Goal: Navigation & Orientation: Understand site structure

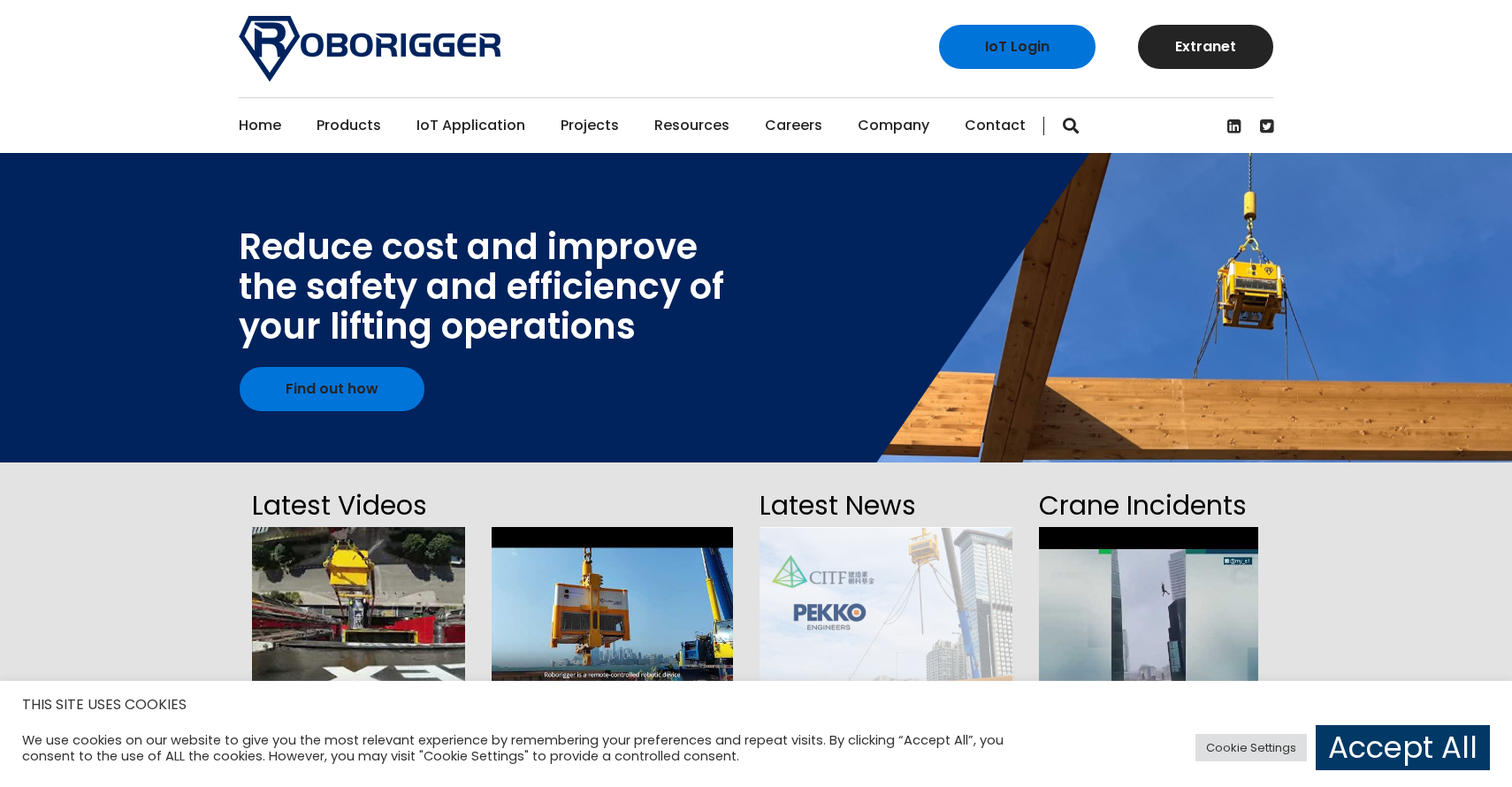
click at [466, 127] on link "IoT Application" at bounding box center [471, 125] width 109 height 55
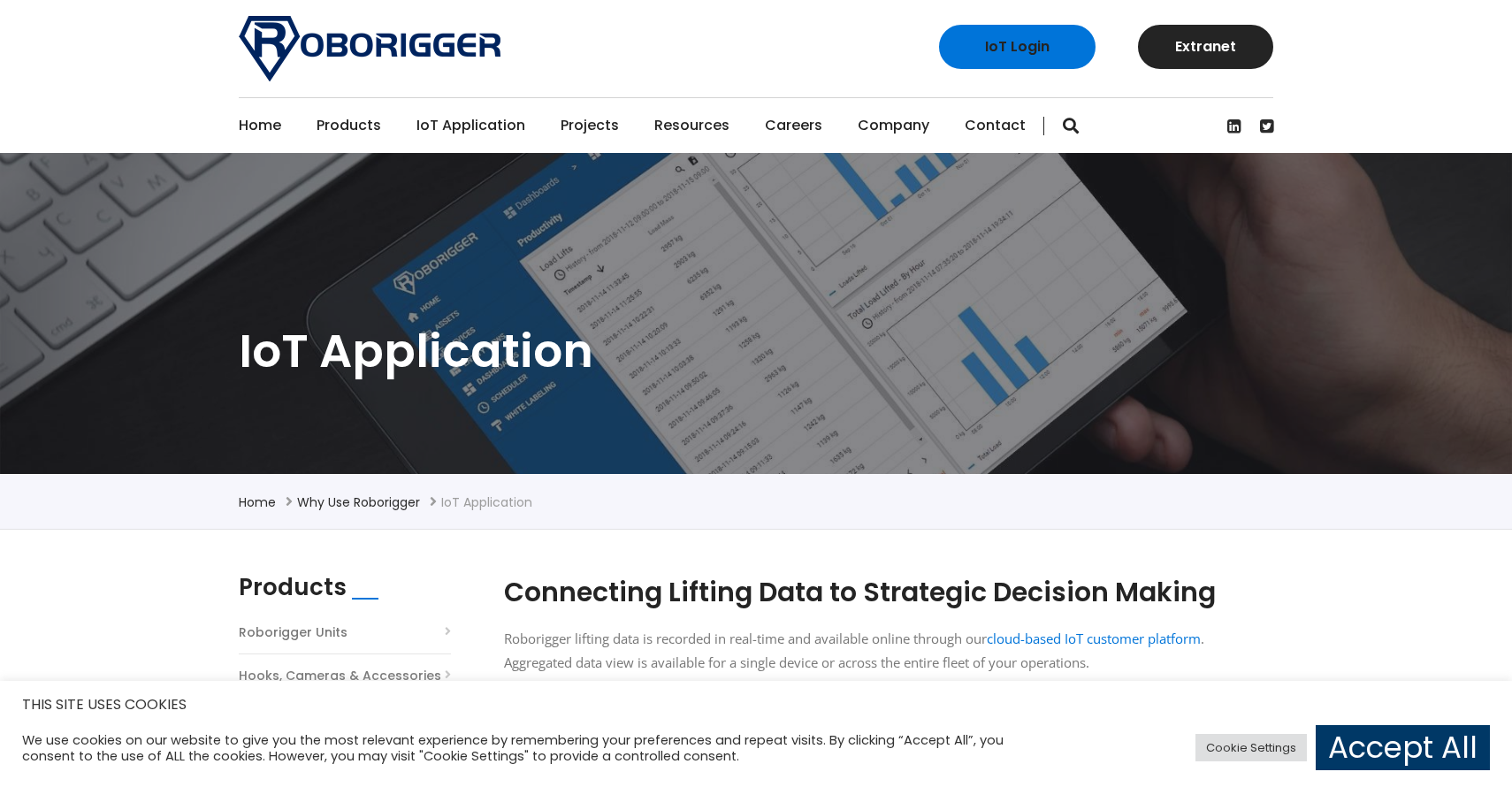
click at [581, 121] on link "Projects" at bounding box center [589, 125] width 58 height 55
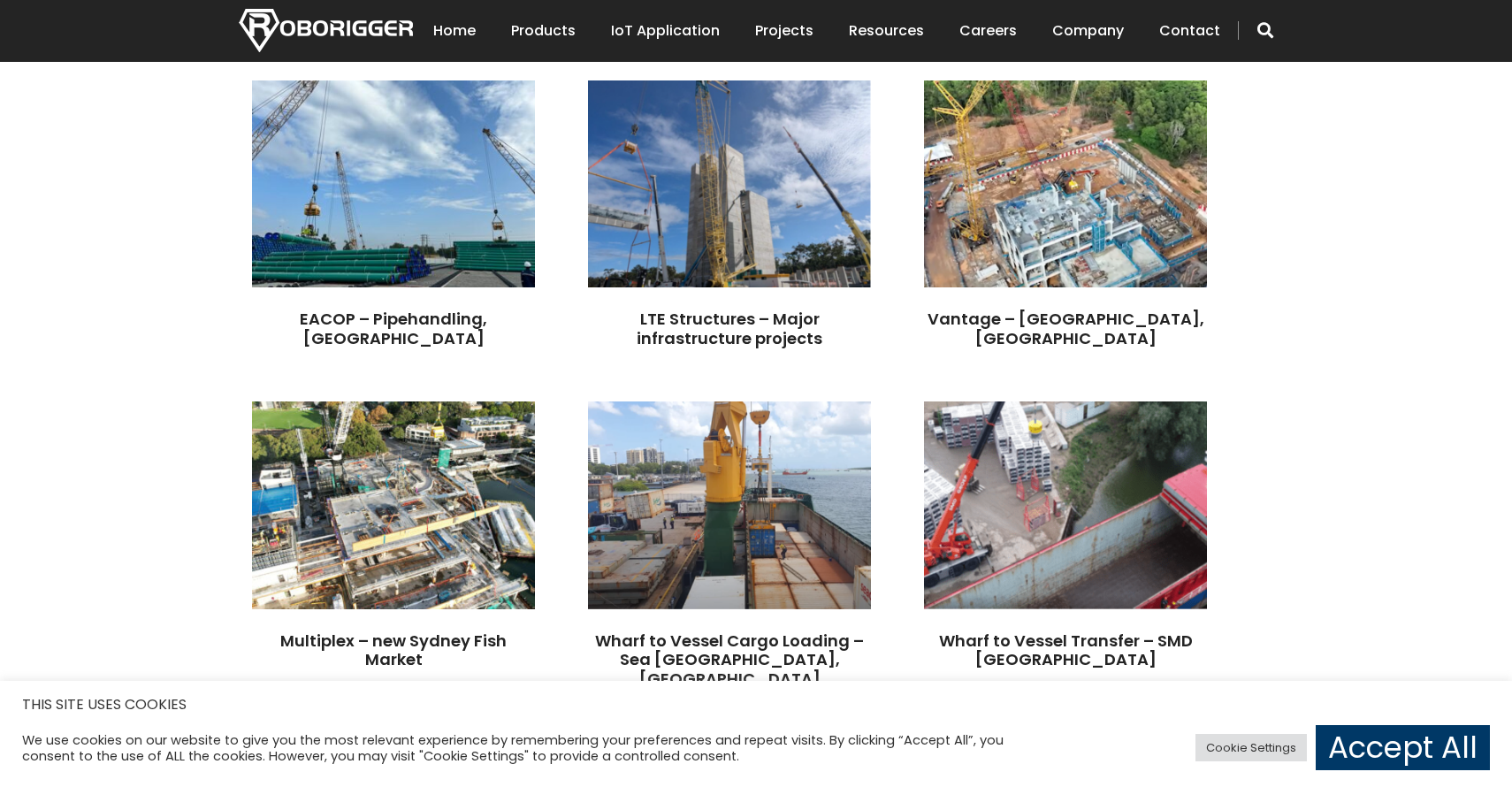
scroll to position [585, 0]
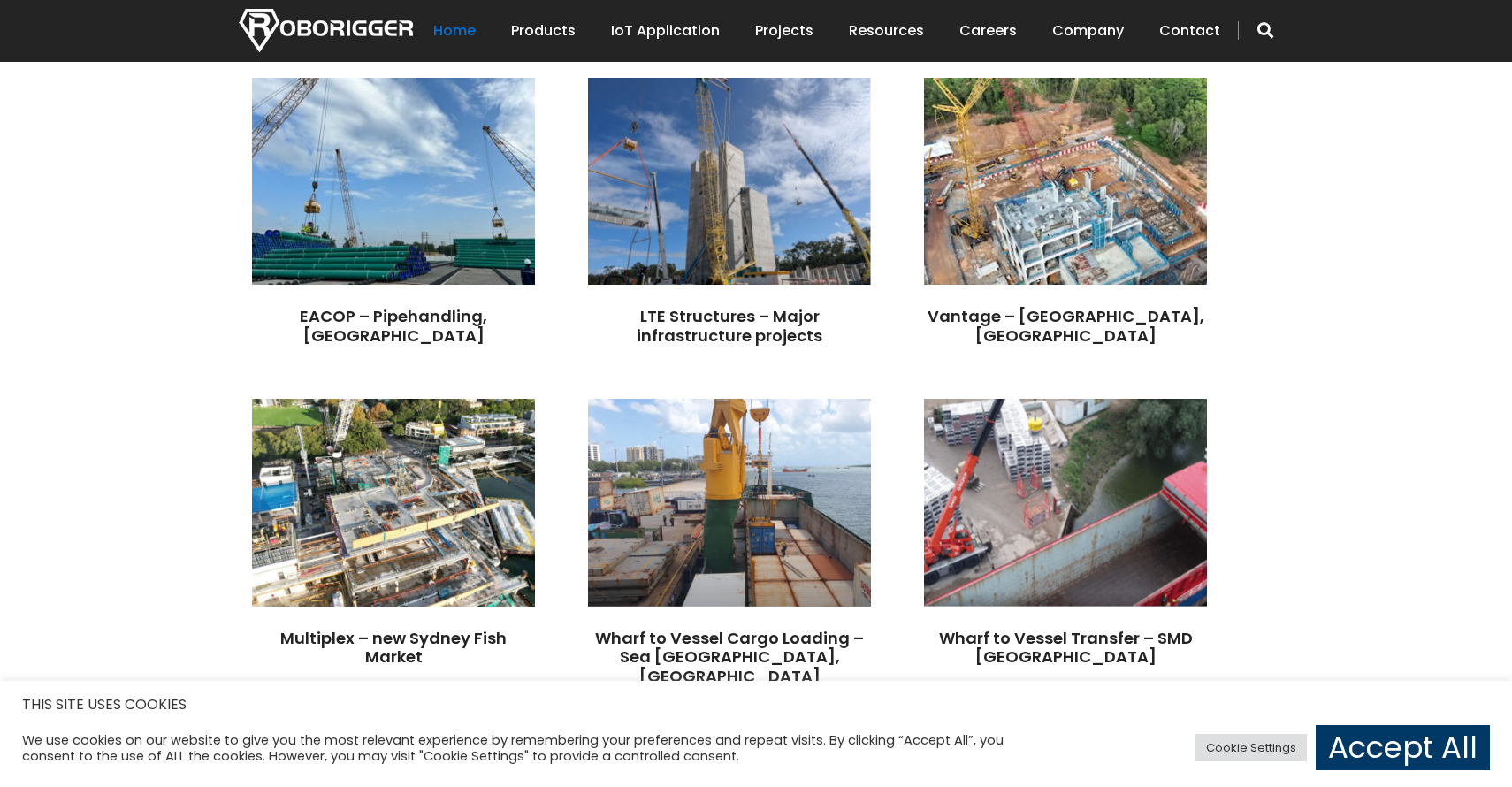
click at [457, 21] on link "Home" at bounding box center [455, 31] width 43 height 55
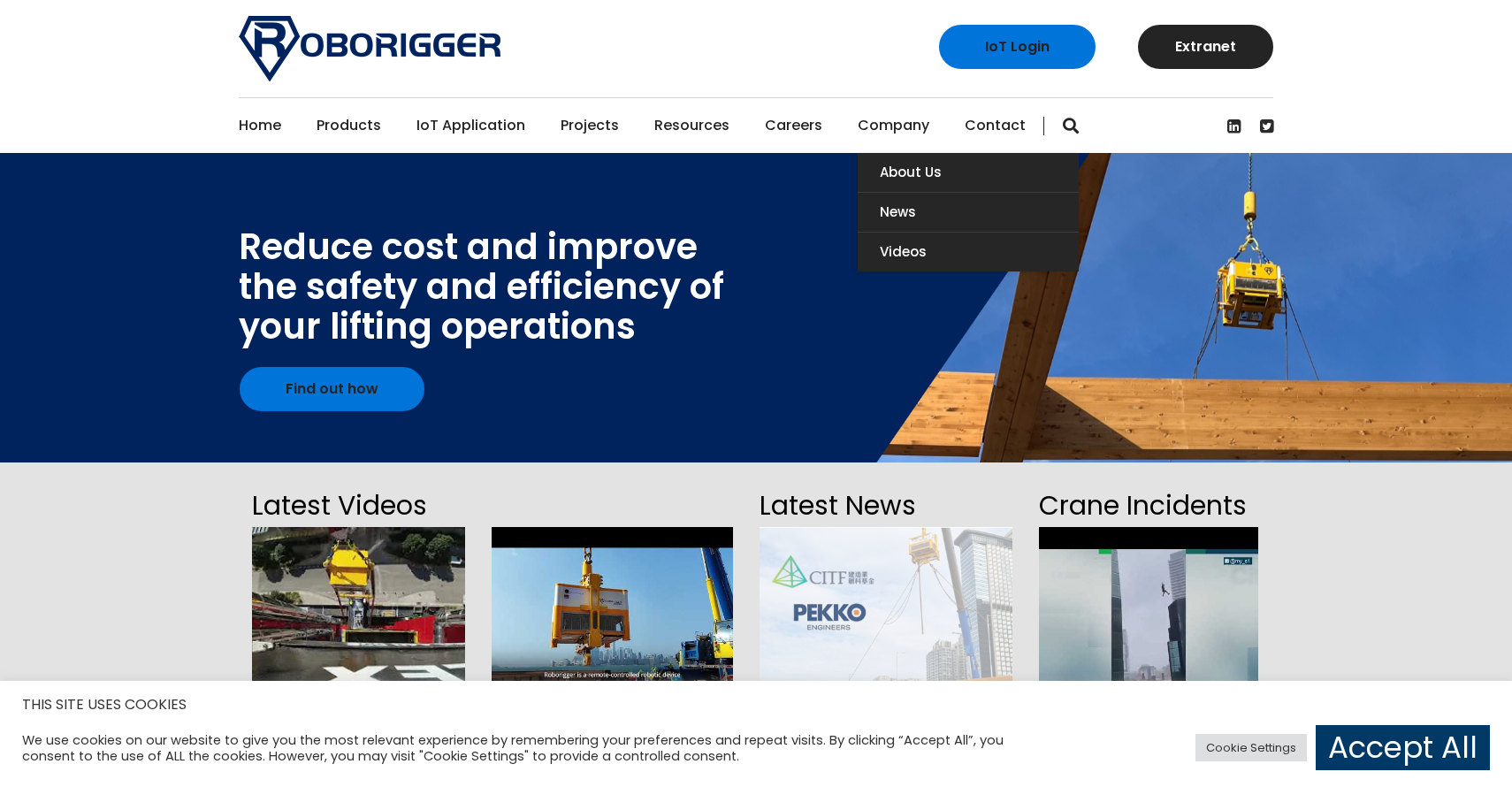
click at [897, 121] on link "Company" at bounding box center [893, 125] width 72 height 55
click at [906, 171] on link "About Us" at bounding box center [968, 172] width 221 height 39
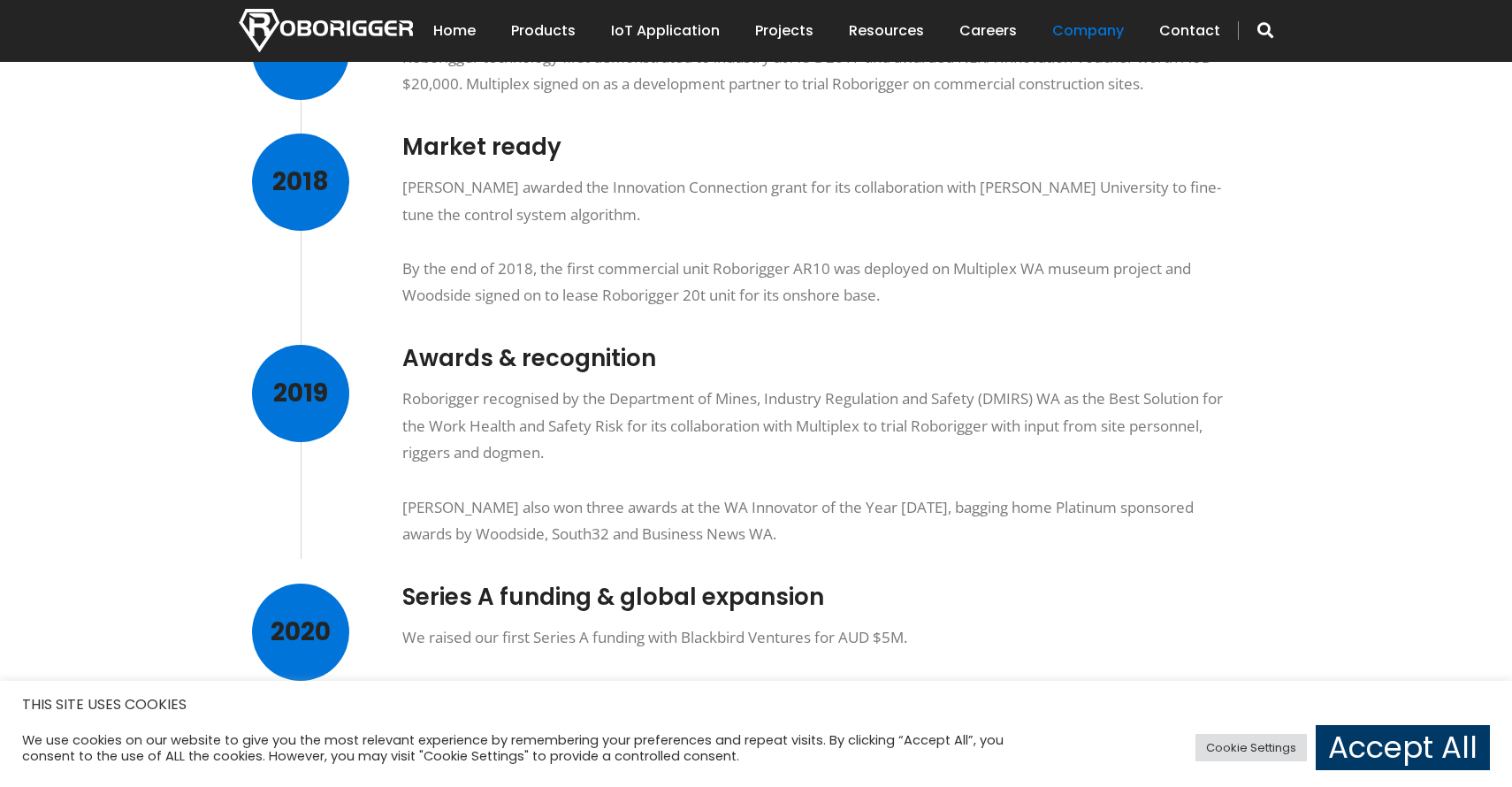
scroll to position [1003, 0]
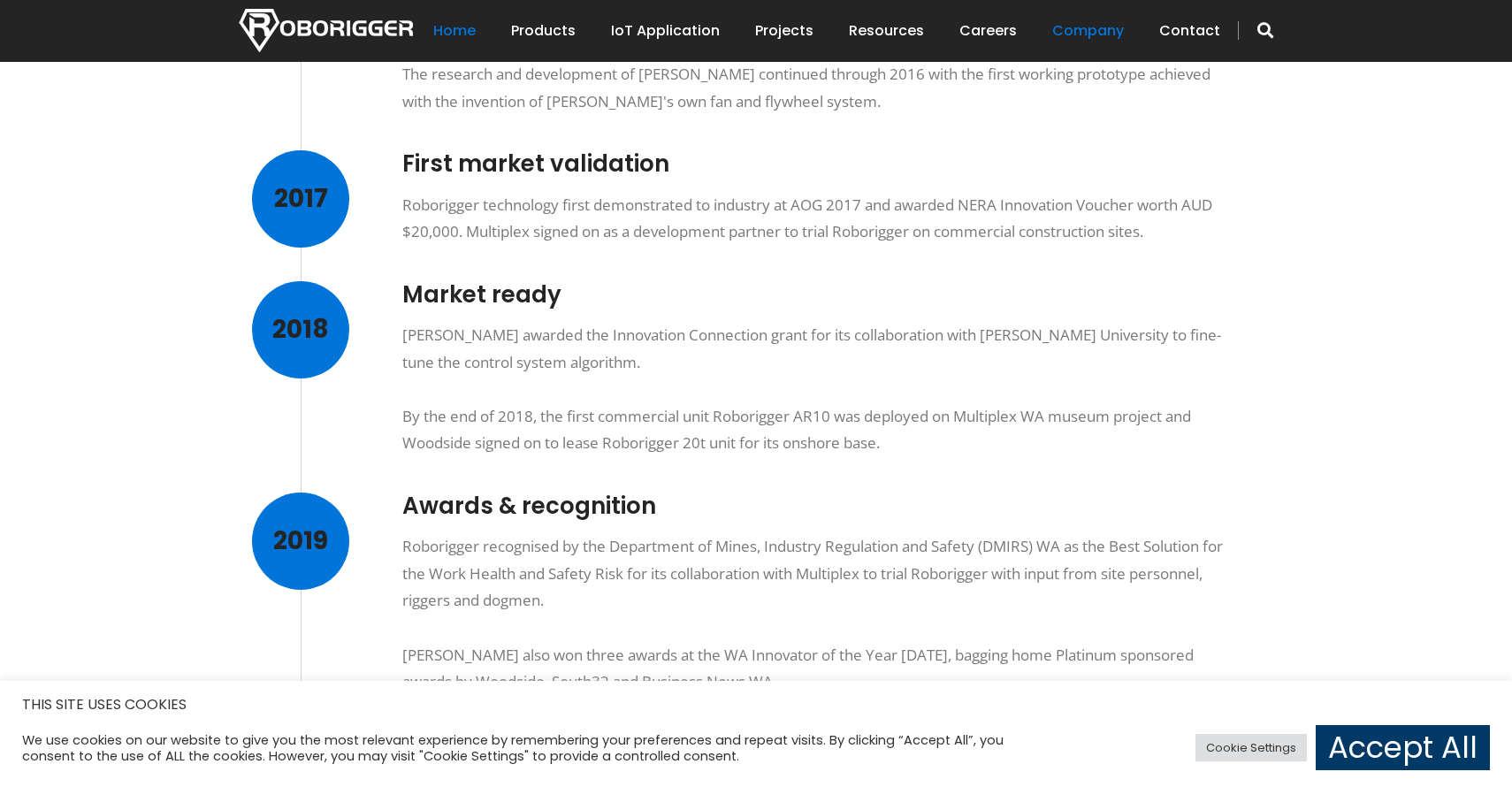
click at [455, 37] on link "Home" at bounding box center [455, 31] width 43 height 55
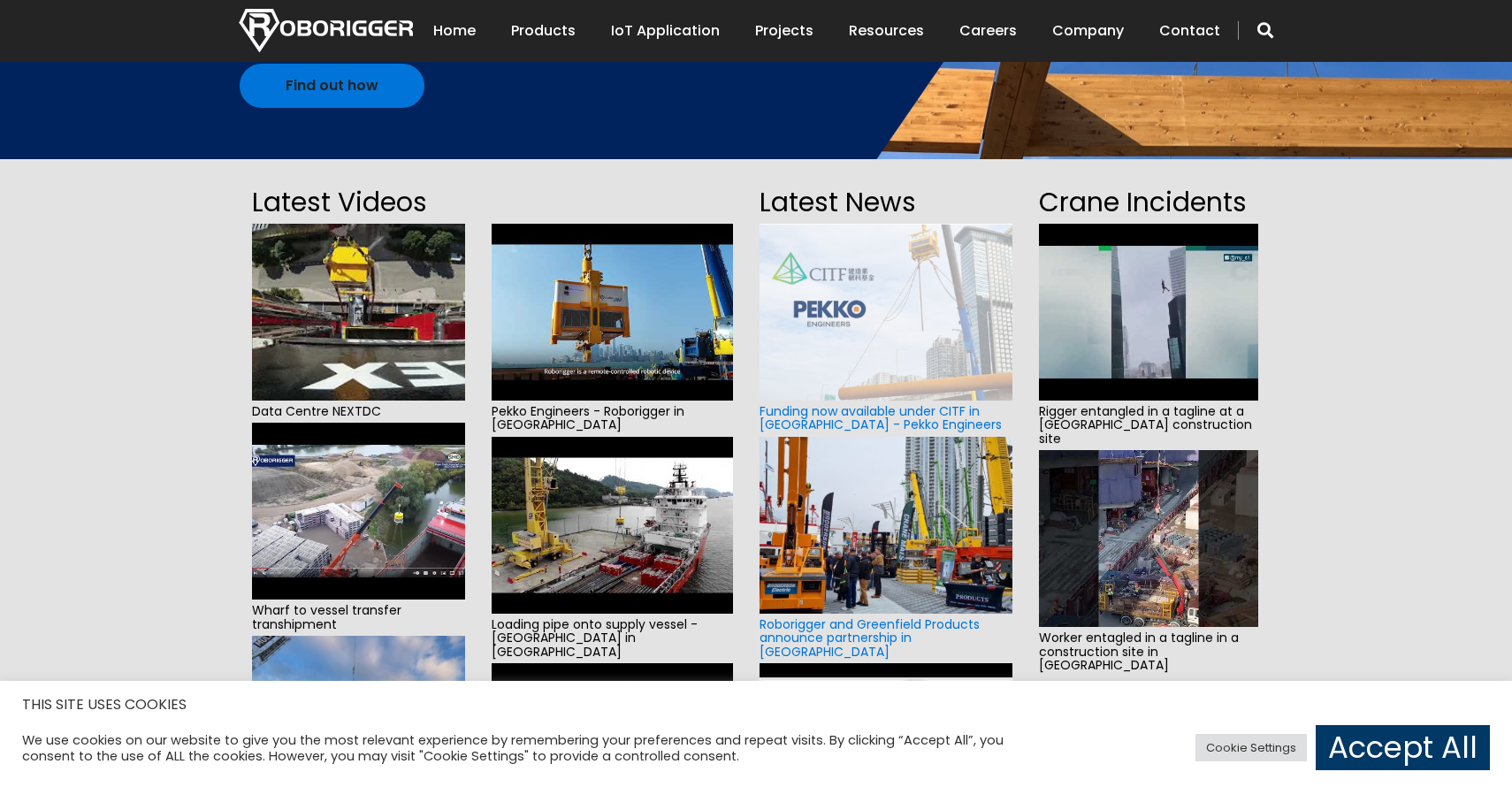
scroll to position [331, 0]
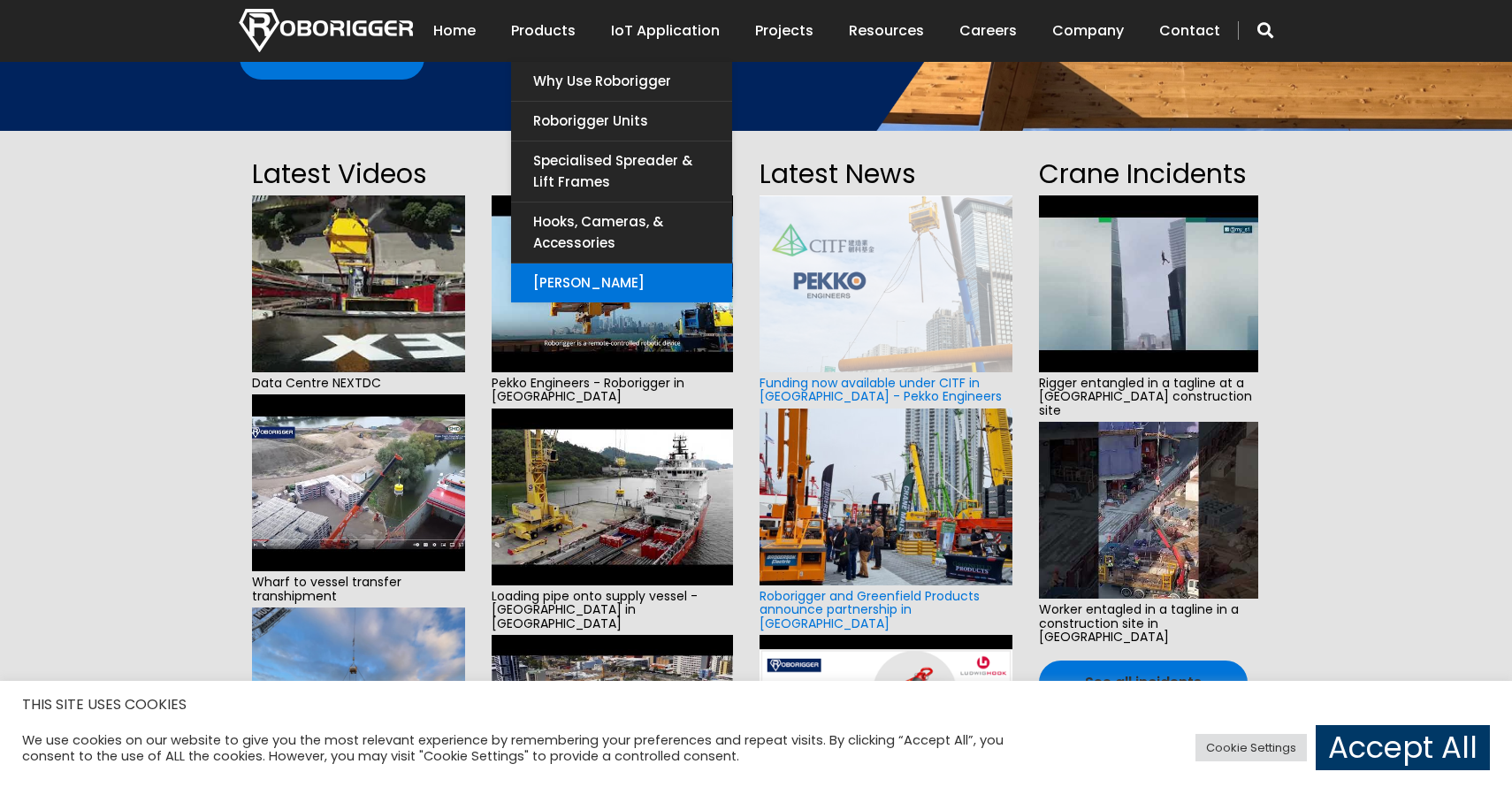
click at [640, 285] on link "[PERSON_NAME]" at bounding box center [622, 283] width 221 height 39
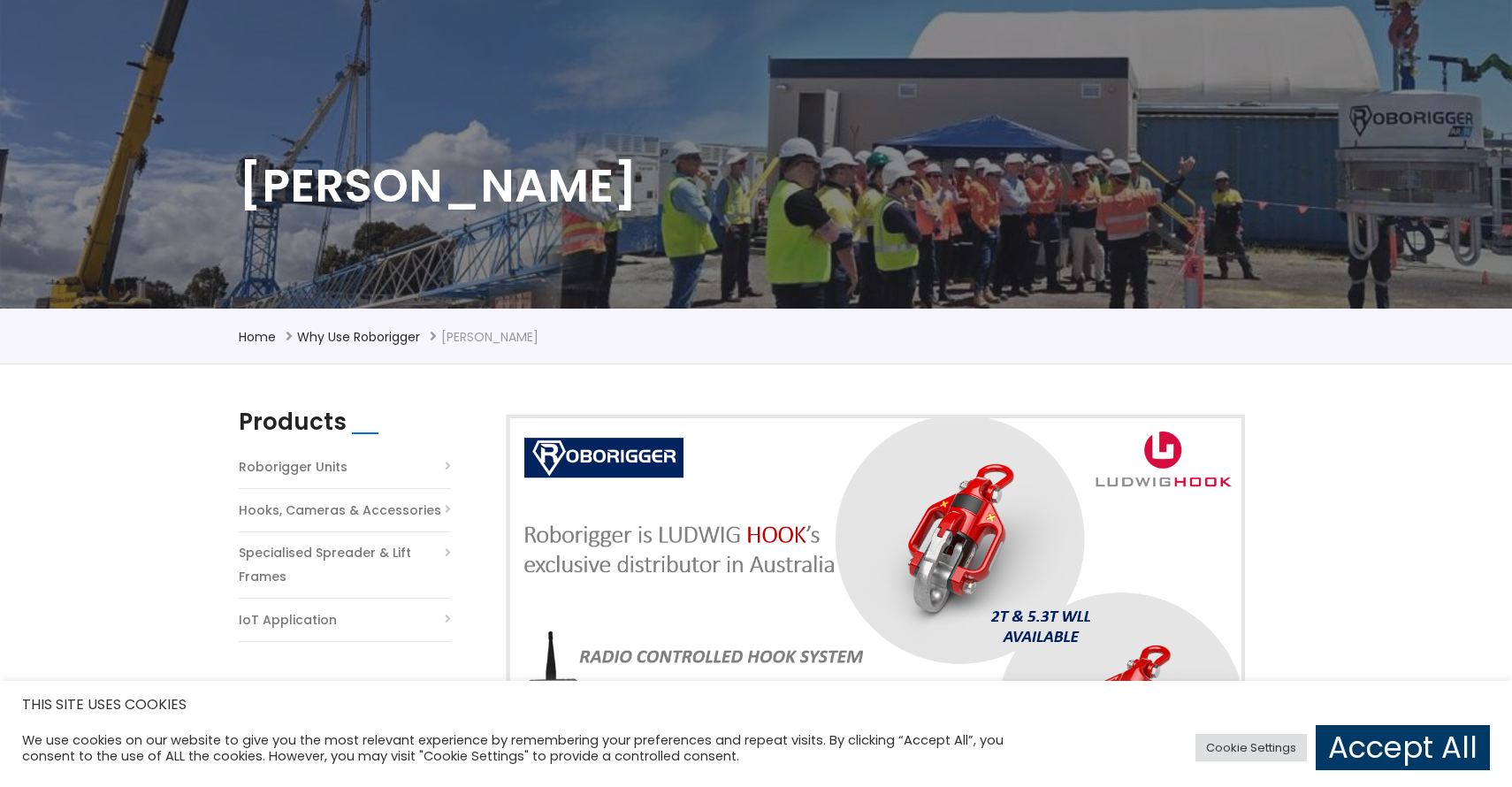
scroll to position [101, 0]
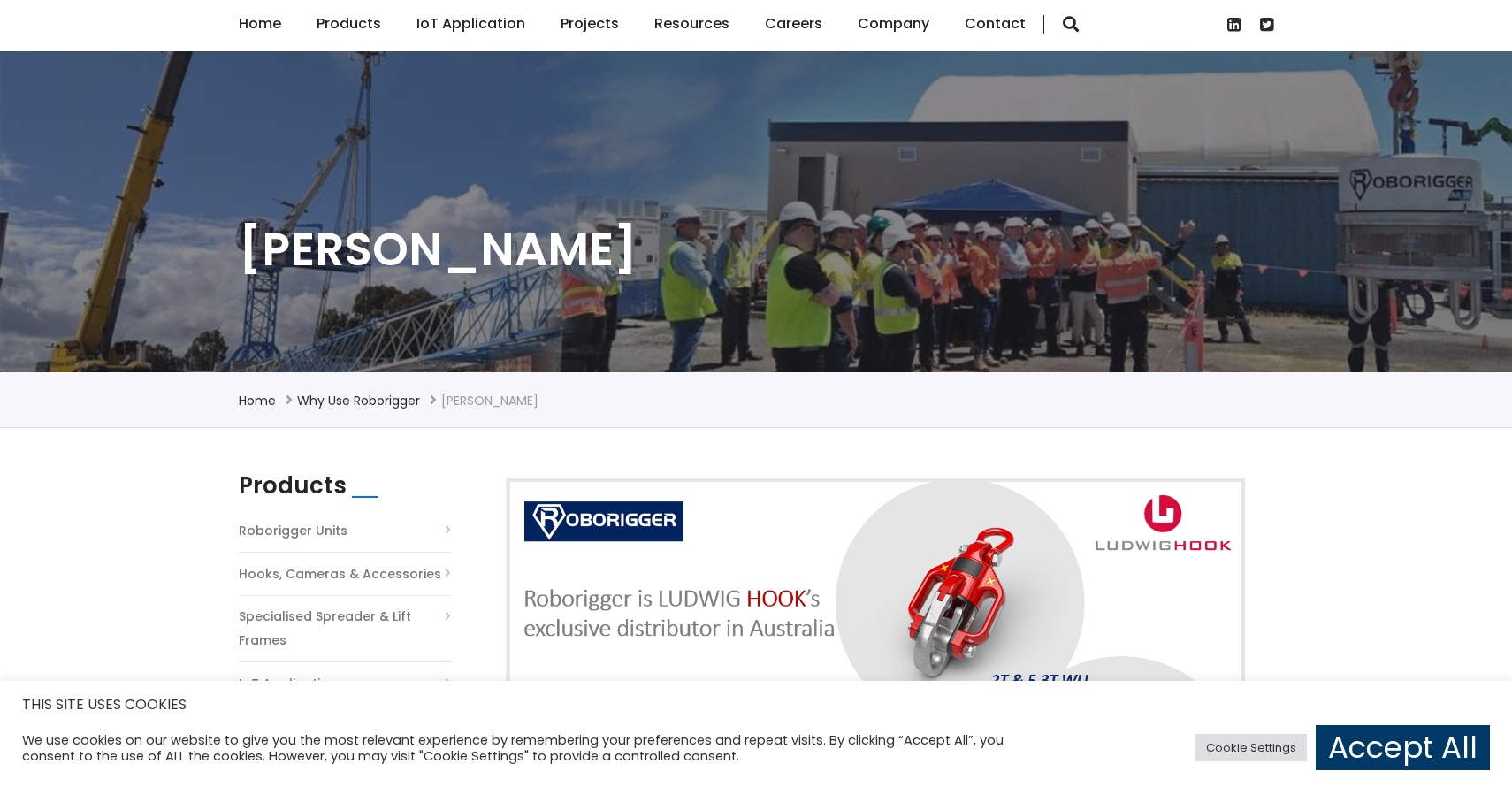
click at [587, 31] on link "Projects" at bounding box center [589, 24] width 58 height 55
